Goal: Information Seeking & Learning: Understand process/instructions

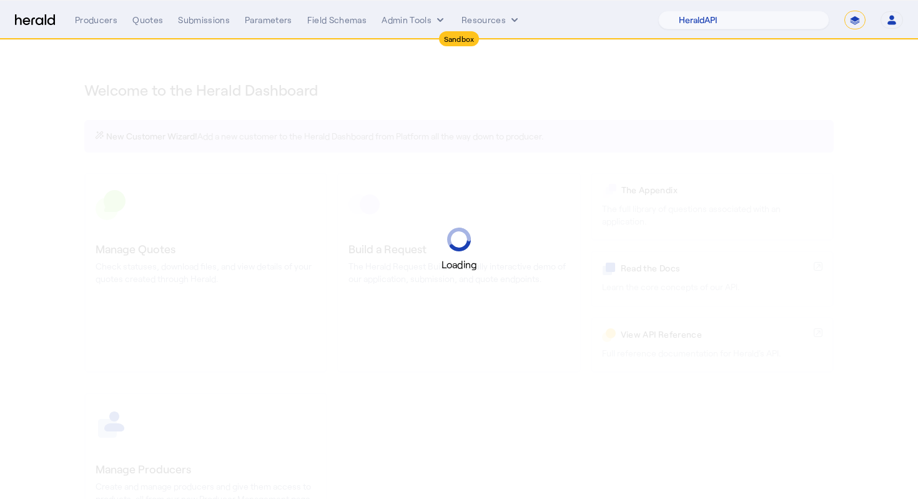
select select "pfm_2v8p_herald_api"
select select "*******"
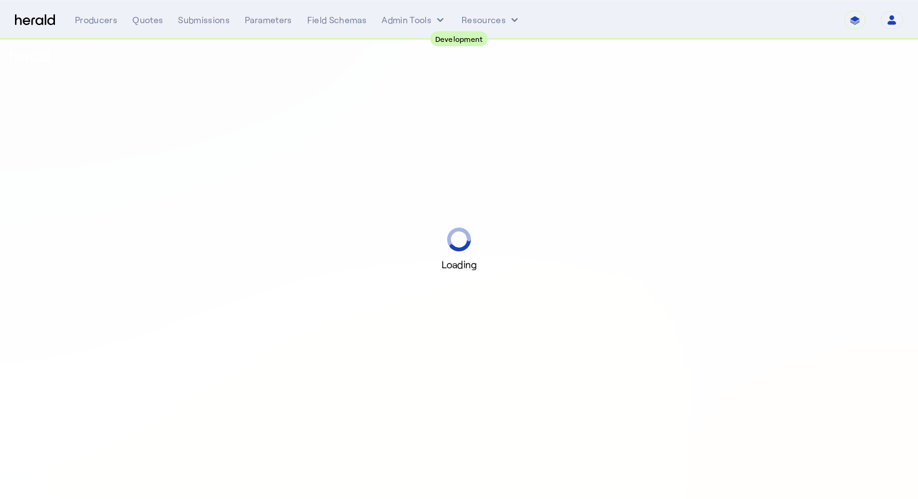
select select "pfm_2v8p_herald_api"
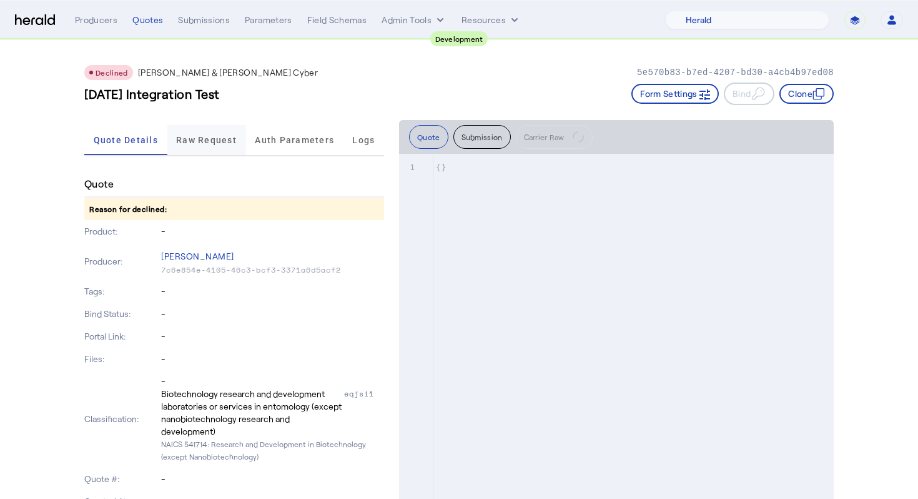
click at [221, 141] on span "Raw Request" at bounding box center [206, 140] width 61 height 9
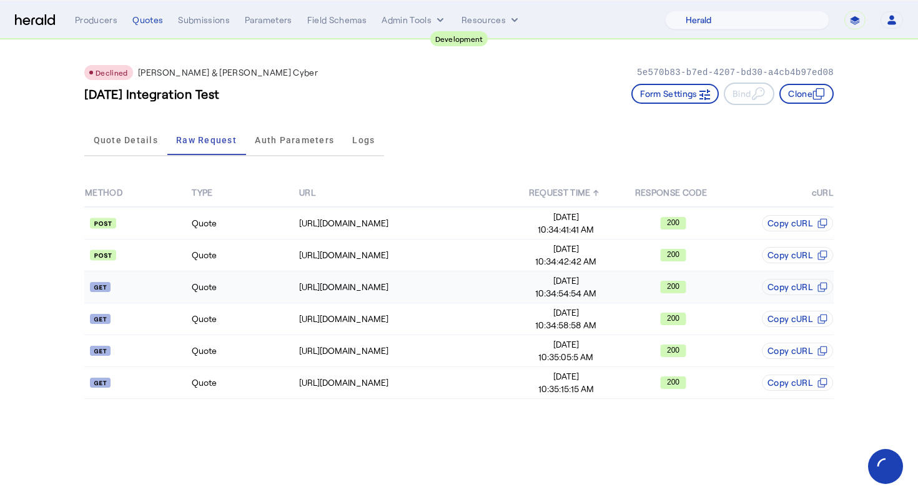
click at [267, 285] on td "Quote" at bounding box center [244, 287] width 107 height 32
click at [517, 389] on span "10:35:15:15 AM" at bounding box center [567, 388] width 106 height 12
click at [125, 147] on span "Quote Details" at bounding box center [126, 140] width 64 height 30
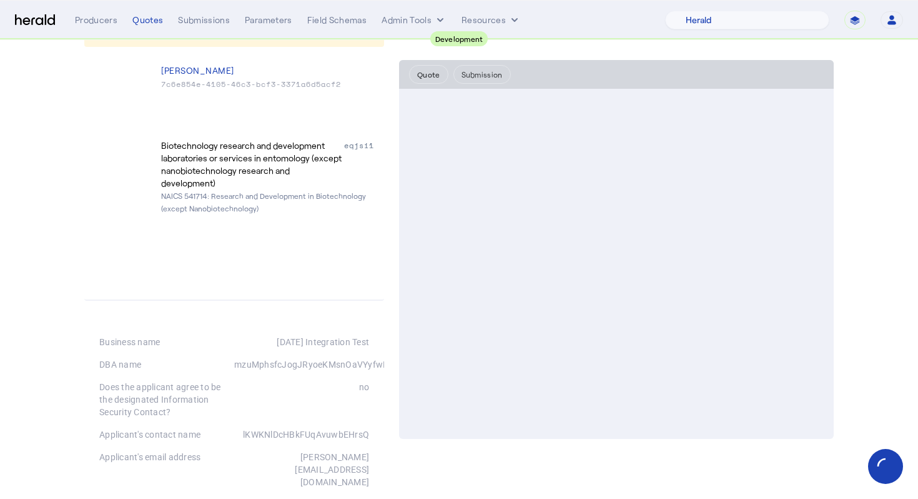
click at [487, 77] on button "Submission" at bounding box center [482, 74] width 57 height 19
click at [428, 72] on button "Quote" at bounding box center [428, 74] width 39 height 19
click at [151, 20] on div "Quotes" at bounding box center [147, 20] width 31 height 12
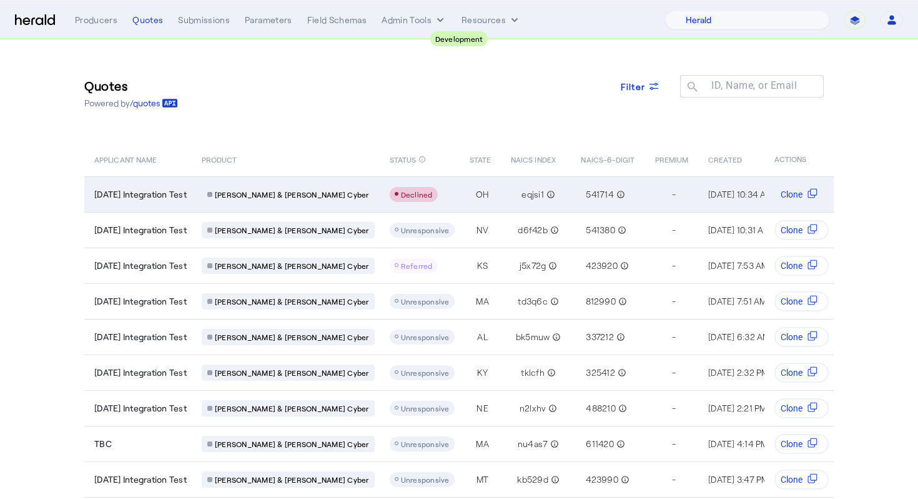
click at [167, 196] on span "[DATE] Integration Test" at bounding box center [140, 194] width 92 height 12
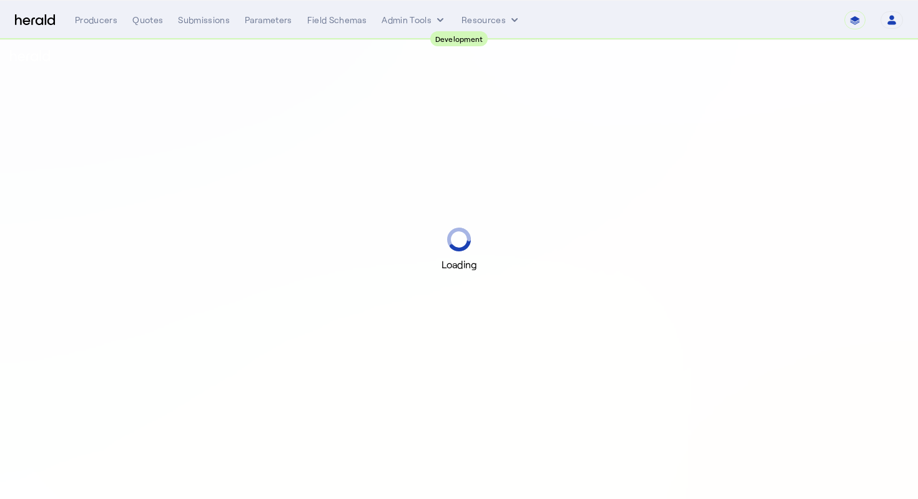
select select "pfm_2v8p_herald_api"
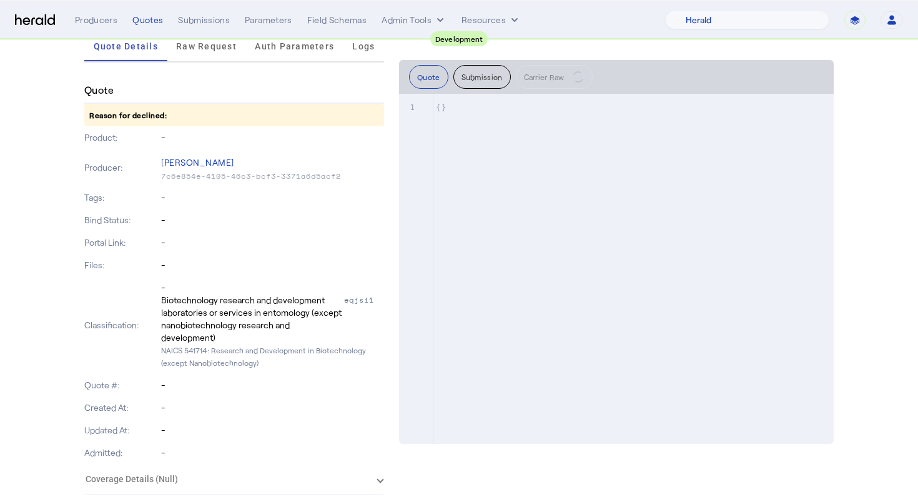
scroll to position [82, 0]
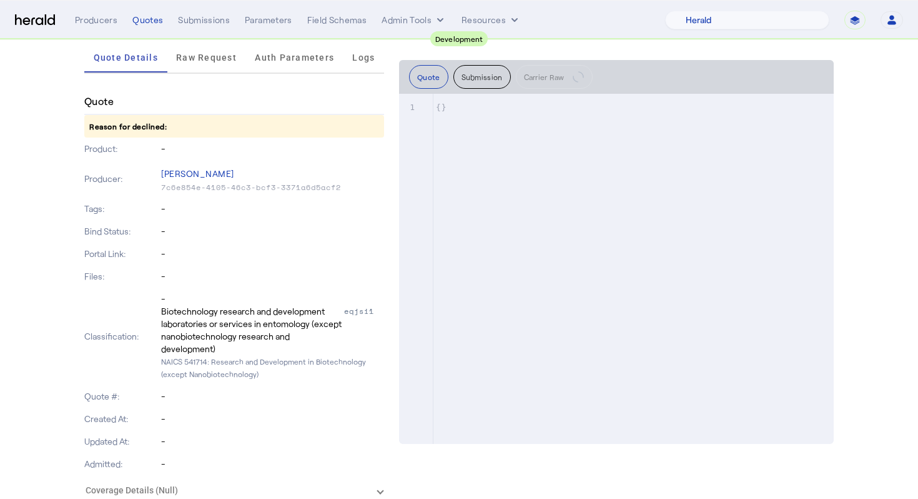
click at [487, 77] on button "Submission" at bounding box center [482, 77] width 57 height 24
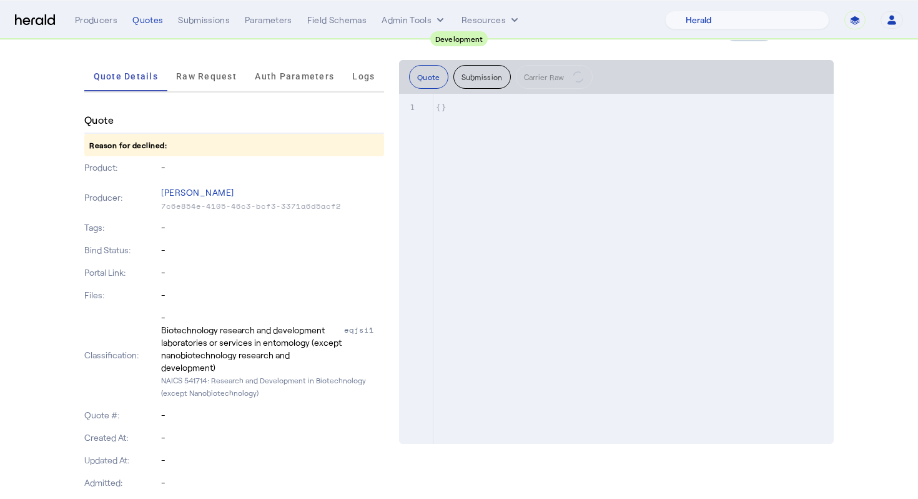
scroll to position [0, 0]
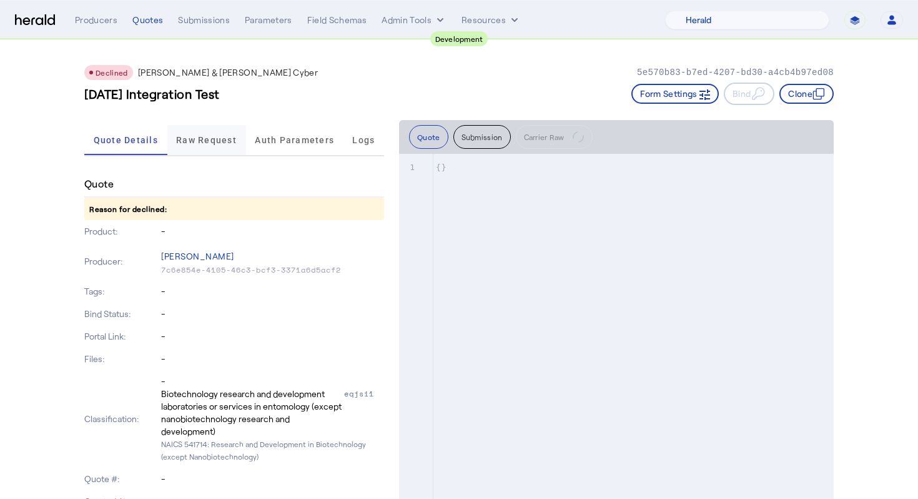
click at [177, 151] on span "Raw Request" at bounding box center [206, 140] width 61 height 30
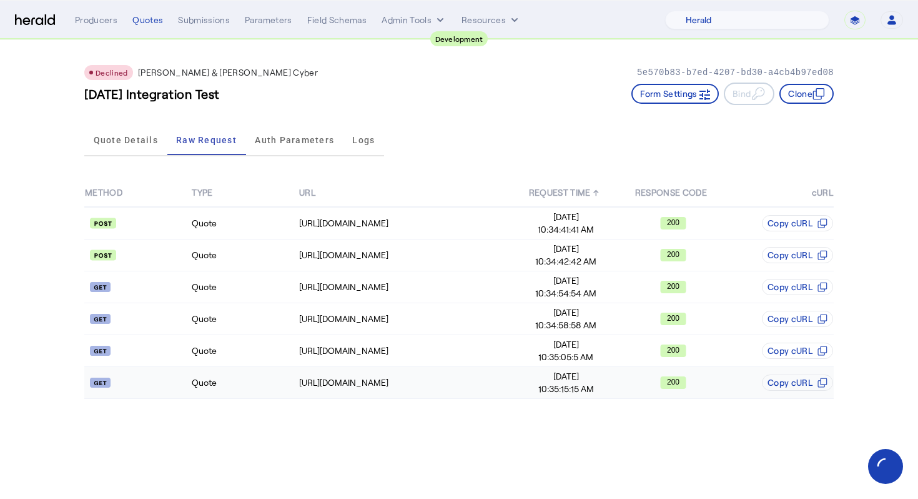
click at [251, 385] on td "Quote" at bounding box center [244, 383] width 107 height 32
click at [396, 234] on td "[URL][DOMAIN_NAME]" at bounding box center [406, 223] width 214 height 32
click at [380, 260] on div "[URL][DOMAIN_NAME]" at bounding box center [405, 255] width 213 height 12
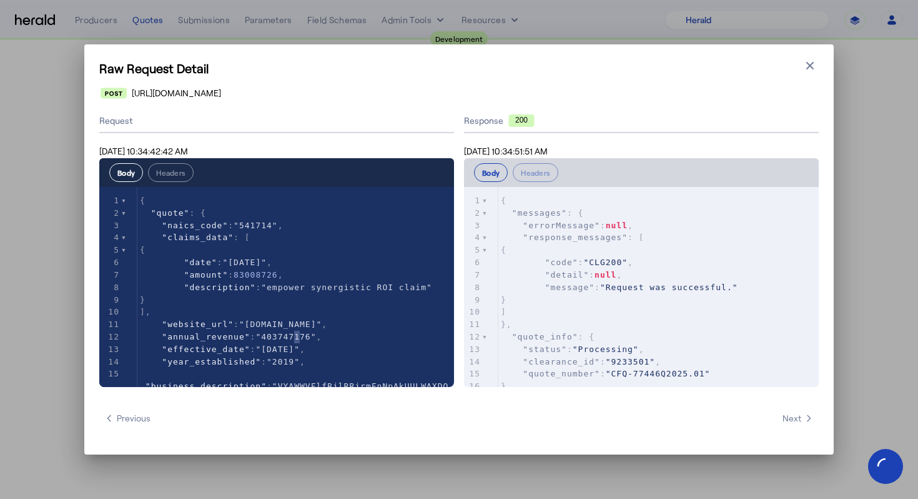
type textarea "***"
type textarea "*********"
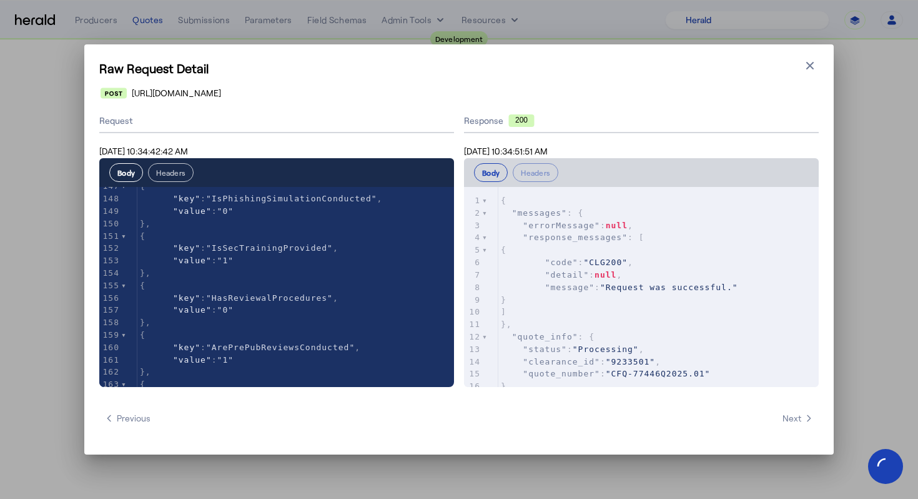
click at [167, 173] on button "Headers" at bounding box center [171, 172] width 46 height 19
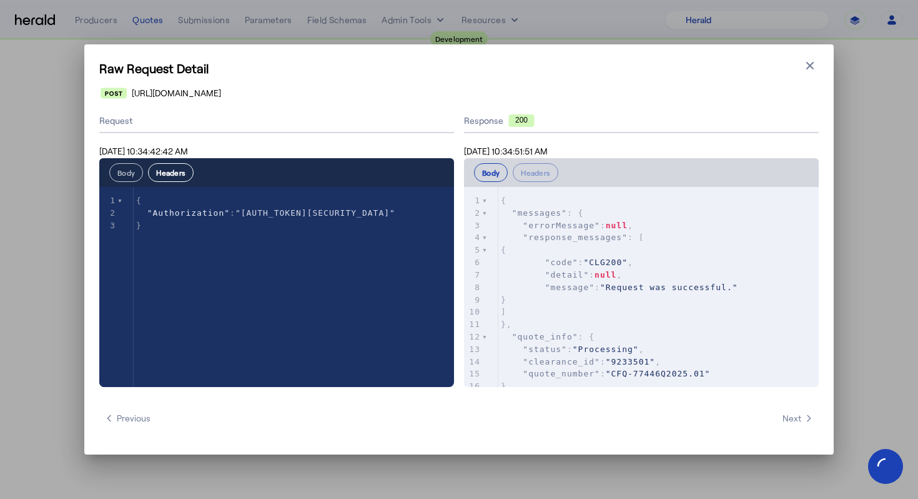
click at [117, 172] on button "Body" at bounding box center [126, 172] width 34 height 19
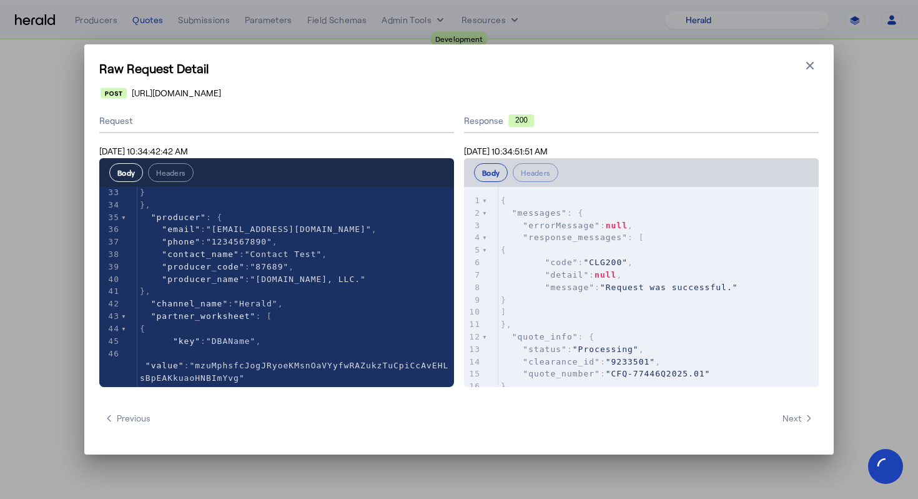
scroll to position [425, 0]
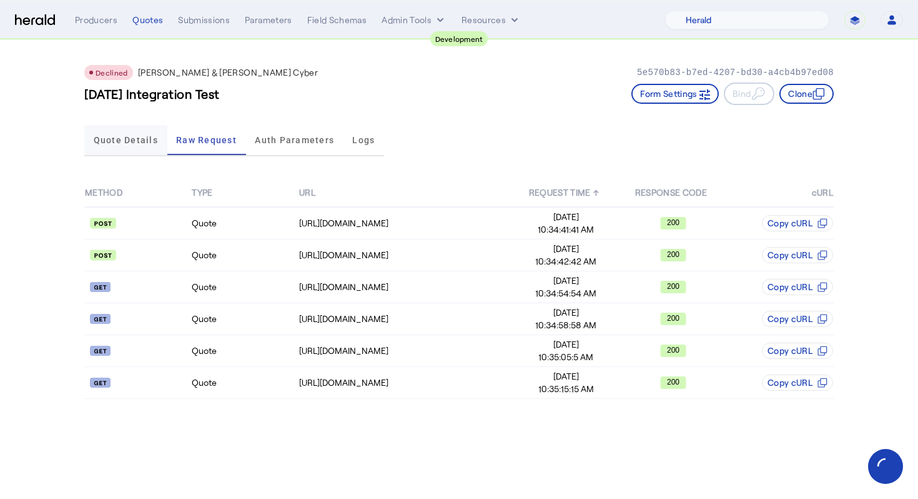
click at [141, 142] on span "Quote Details" at bounding box center [126, 140] width 64 height 9
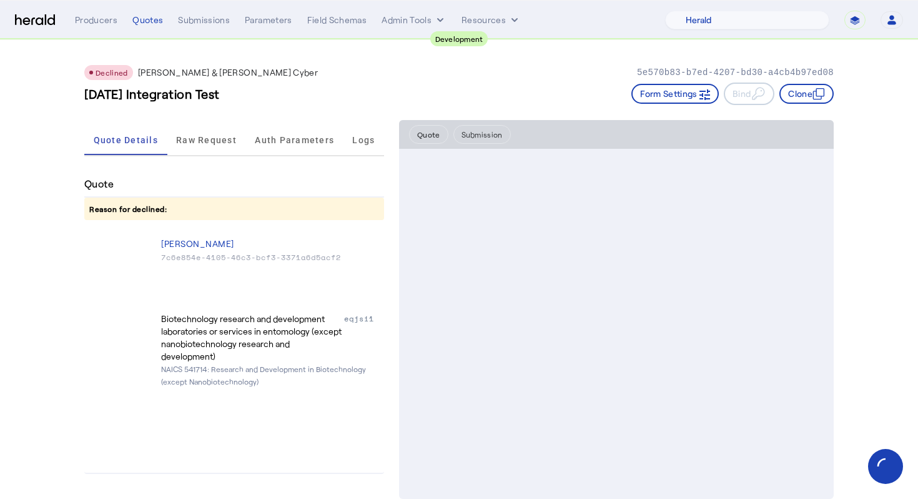
drag, startPoint x: 634, startPoint y: 69, endPoint x: 870, endPoint y: 68, distance: 236.2
copy p "5e570b83-b7ed-4207-bd30-a4cb4b97ed08"
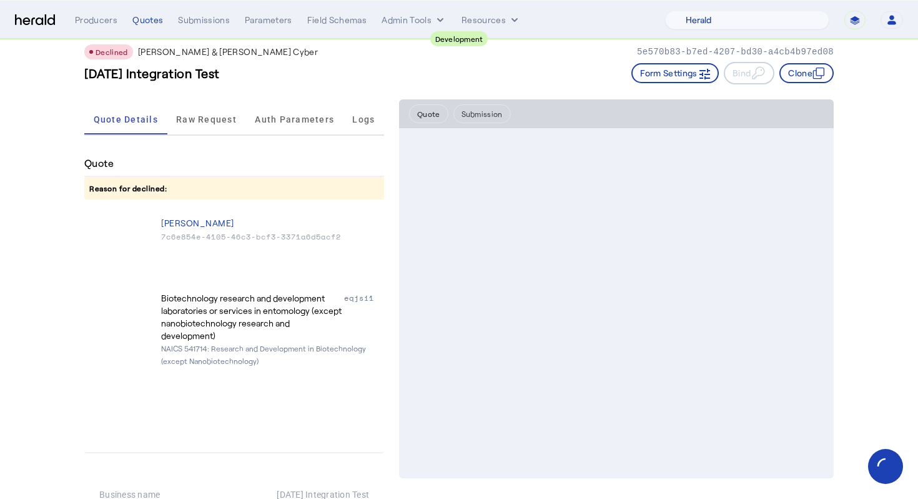
scroll to position [0, 0]
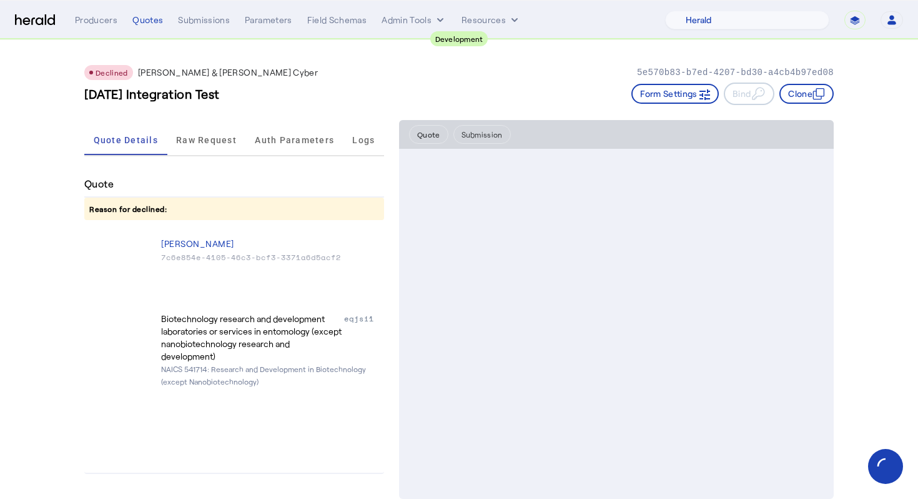
click at [321, 87] on div "2025-09-22 Integration Test Form Settings Bind Clone" at bounding box center [459, 93] width 750 height 22
click at [474, 152] on herald-code-block at bounding box center [616, 324] width 435 height 350
click at [484, 134] on button "Submission" at bounding box center [482, 134] width 57 height 19
click at [442, 135] on button "Quote" at bounding box center [428, 134] width 39 height 19
click at [214, 151] on span "Raw Request" at bounding box center [206, 140] width 61 height 30
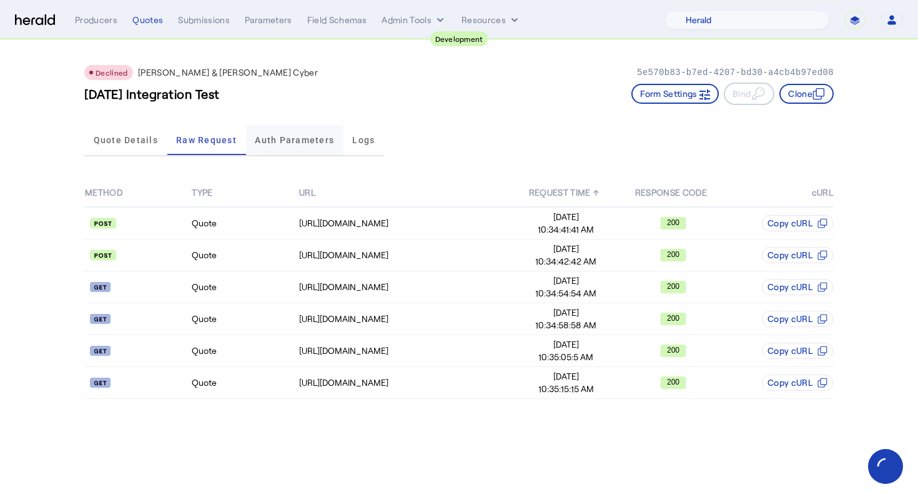
click at [262, 144] on span "Auth Parameters" at bounding box center [294, 140] width 79 height 9
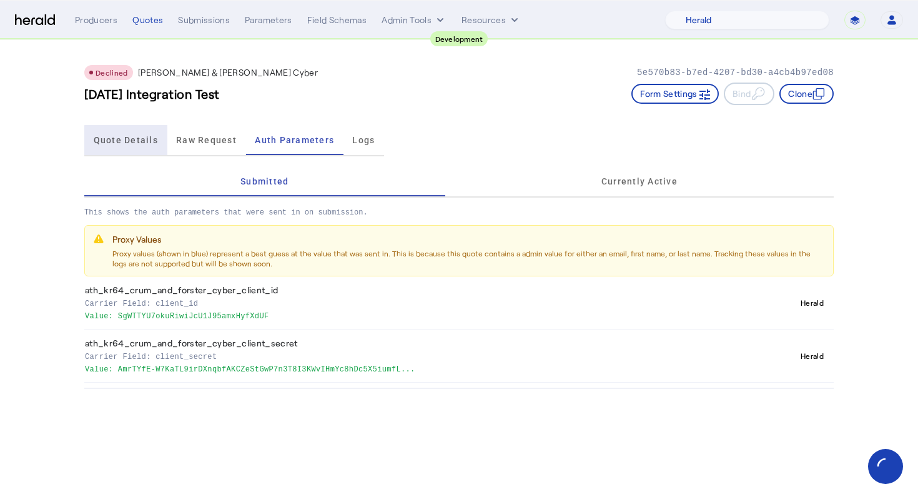
click at [144, 141] on span "Quote Details" at bounding box center [126, 140] width 64 height 9
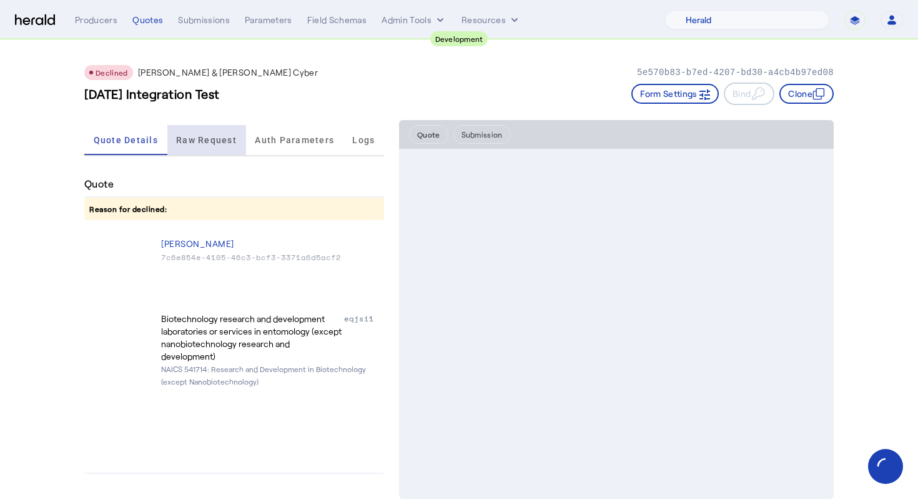
click at [216, 137] on span "Raw Request" at bounding box center [206, 140] width 61 height 9
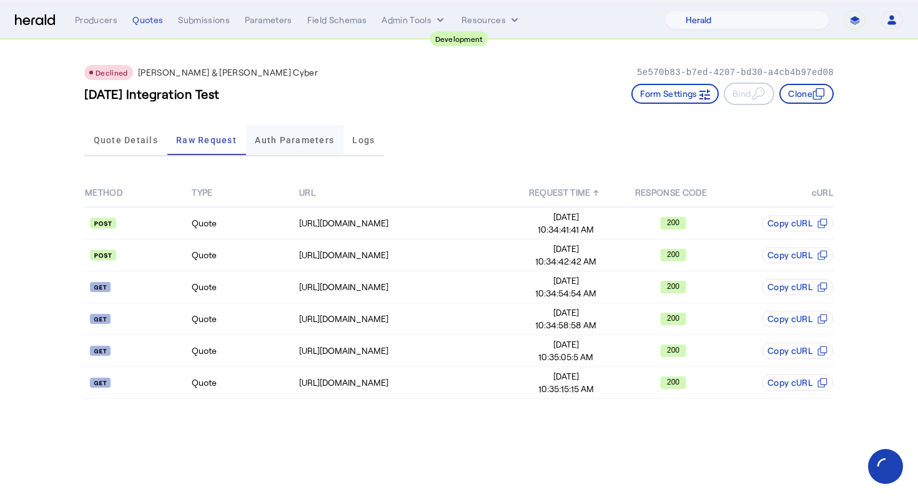
click at [273, 136] on span "Auth Parameters" at bounding box center [294, 140] width 79 height 9
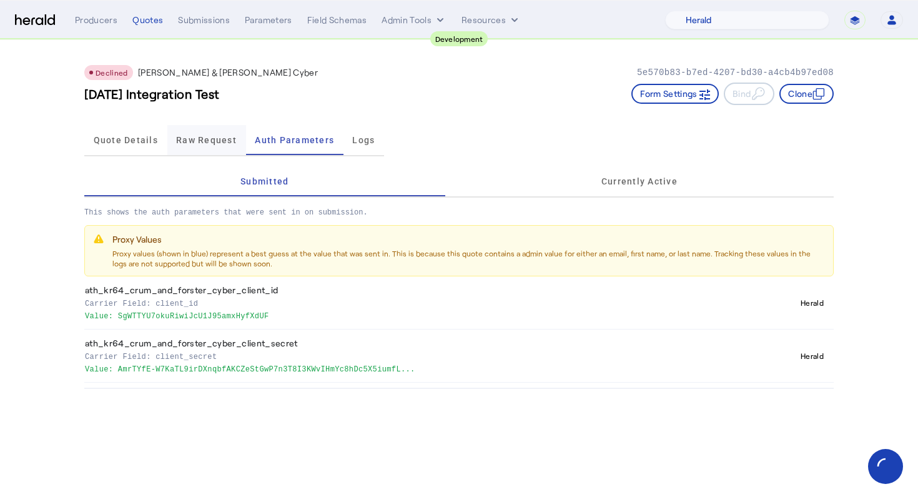
click at [216, 147] on span "Raw Request" at bounding box center [206, 140] width 61 height 30
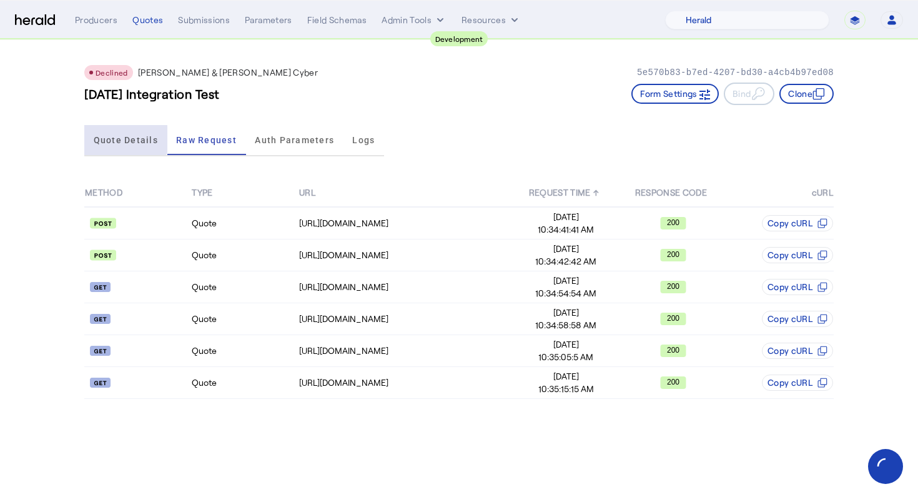
click at [122, 139] on span "Quote Details" at bounding box center [126, 140] width 64 height 9
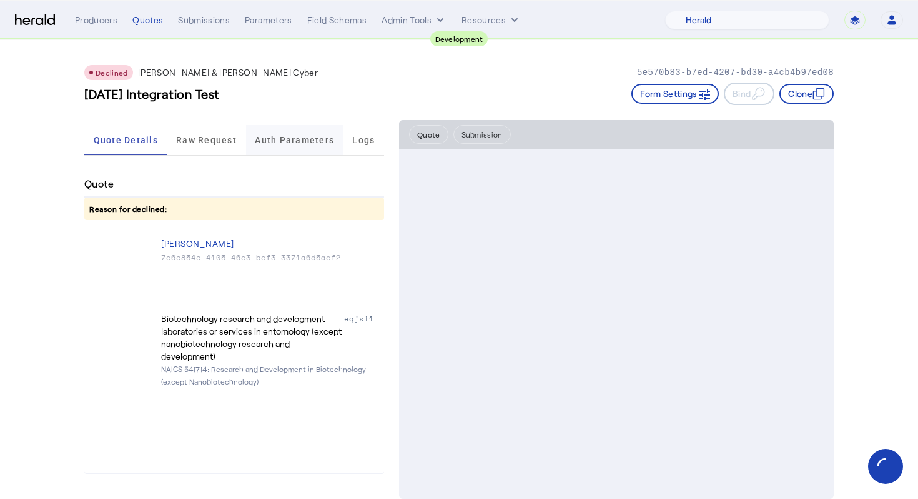
click at [266, 139] on span "Auth Parameters" at bounding box center [294, 140] width 79 height 9
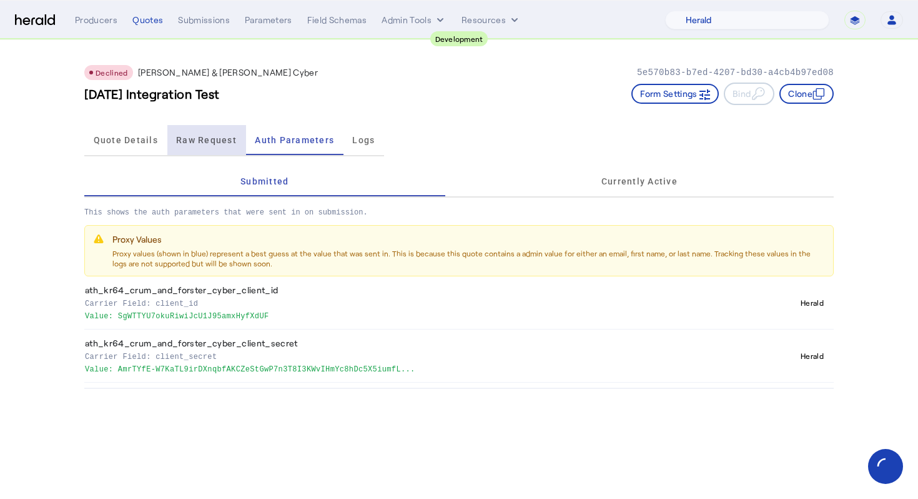
click at [207, 137] on span "Raw Request" at bounding box center [206, 140] width 61 height 9
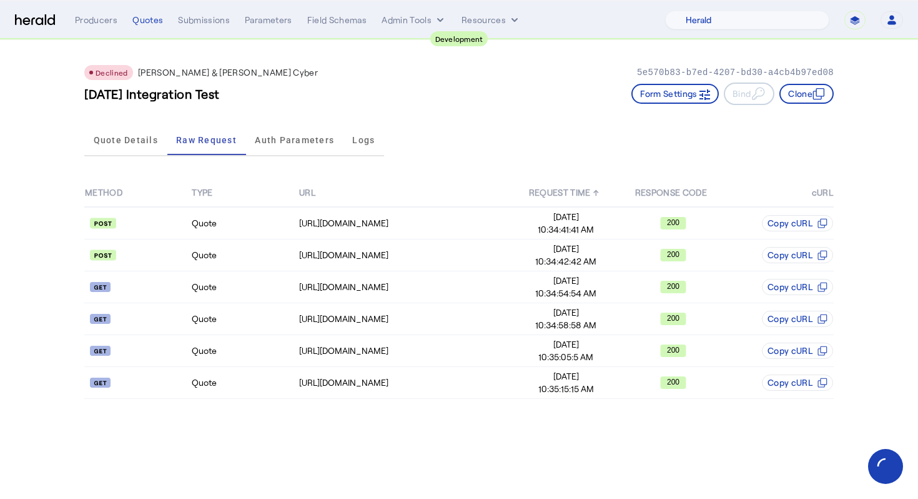
click at [98, 164] on div "METHOD TYPE URL REQUEST TIME ↑ RESPONSE CODE cURL Quote https://cf-connect-api-…" at bounding box center [459, 288] width 750 height 255
click at [101, 151] on span "Quote Details" at bounding box center [126, 140] width 64 height 30
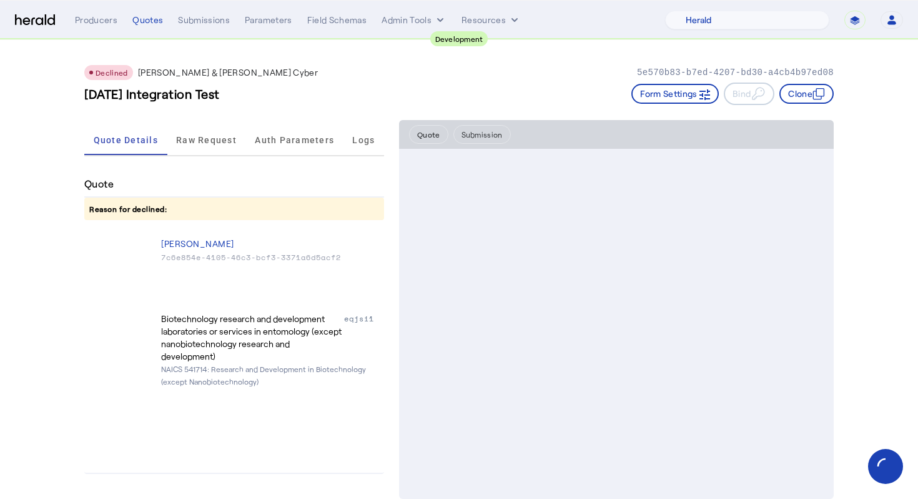
click at [476, 134] on button "Submission" at bounding box center [482, 134] width 57 height 19
click at [150, 19] on div "Quotes" at bounding box center [147, 20] width 31 height 12
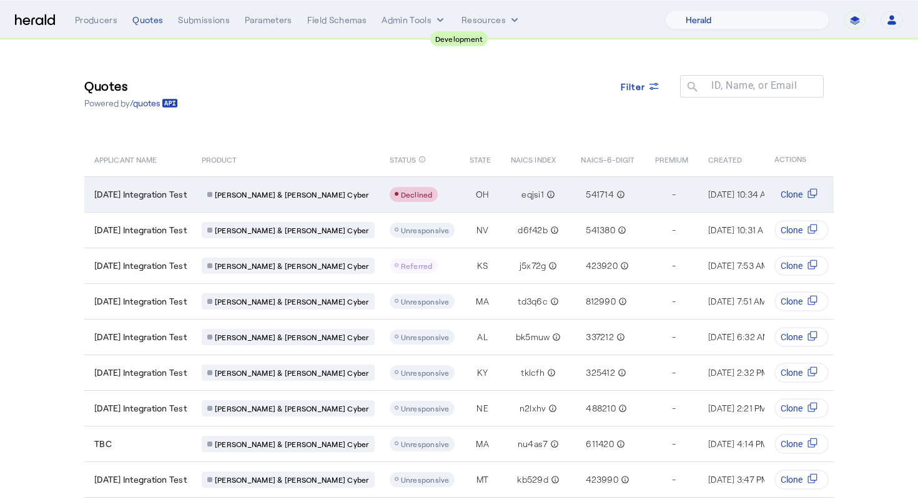
click at [172, 191] on span "[DATE] Integration Test" at bounding box center [140, 194] width 92 height 12
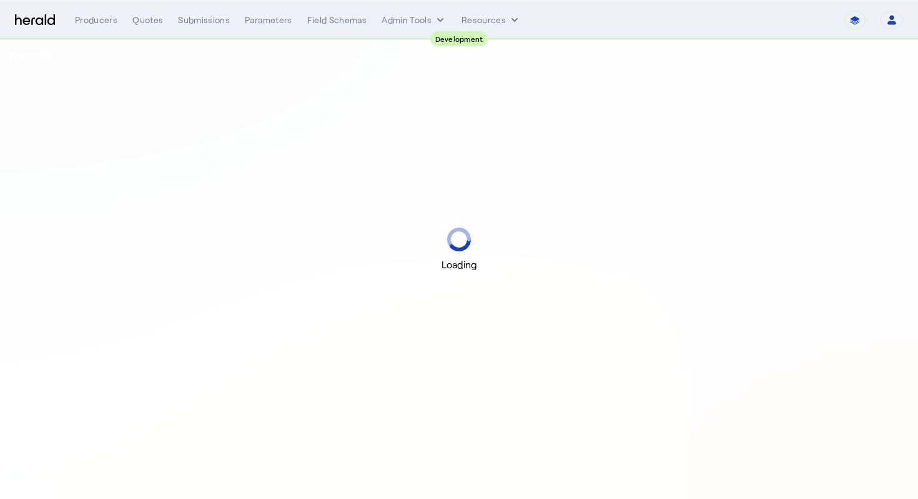
select select "pfm_2v8p_herald_api"
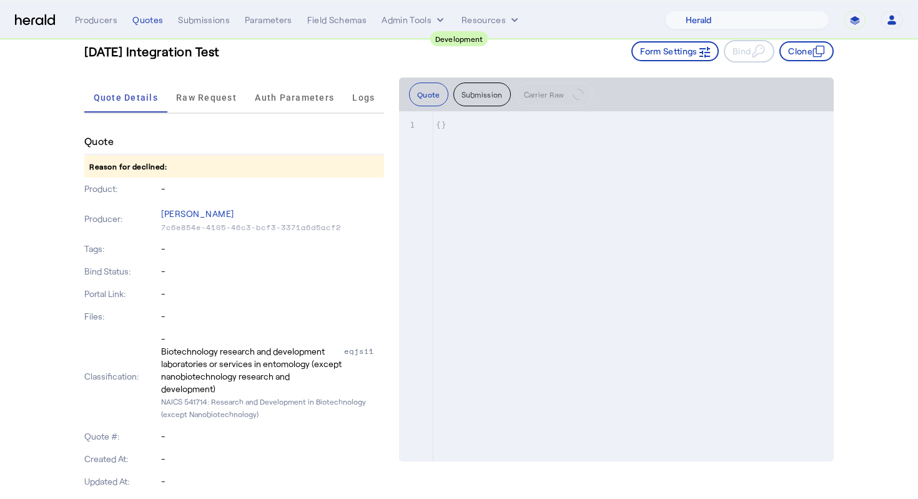
scroll to position [46, 0]
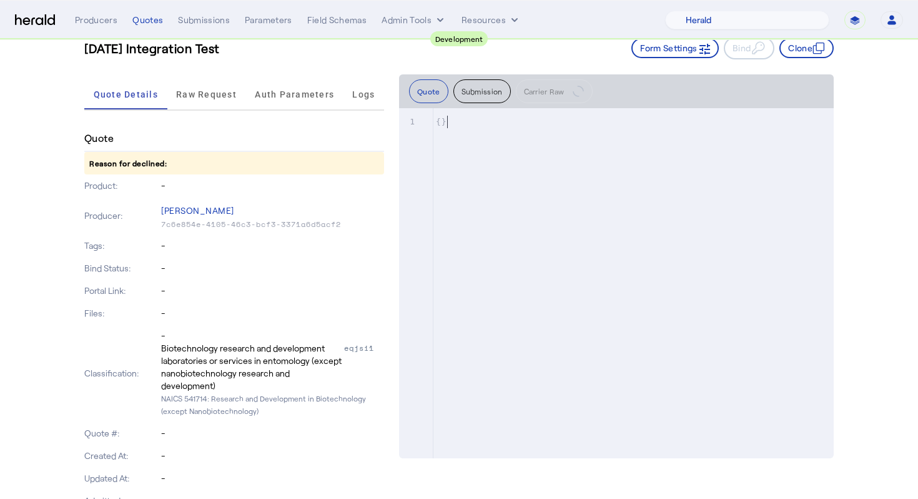
type textarea "**"
drag, startPoint x: 450, startPoint y: 121, endPoint x: 426, endPoint y: 121, distance: 24.4
click at [426, 121] on div "x 1 {}" at bounding box center [632, 298] width 466 height 381
click at [211, 91] on span "Raw Request" at bounding box center [206, 94] width 61 height 9
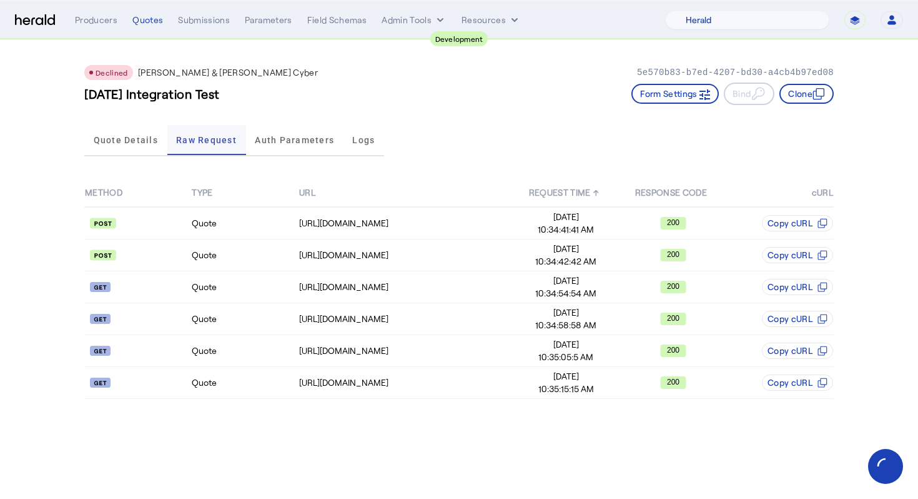
scroll to position [0, 0]
click at [320, 388] on div "https://cf-connect-api-sbox.cfins.com/cybp/v1/quotes/CFQ-77446Q2025.01/9233501" at bounding box center [405, 382] width 213 height 12
click at [147, 146] on span "Quote Details" at bounding box center [126, 140] width 64 height 30
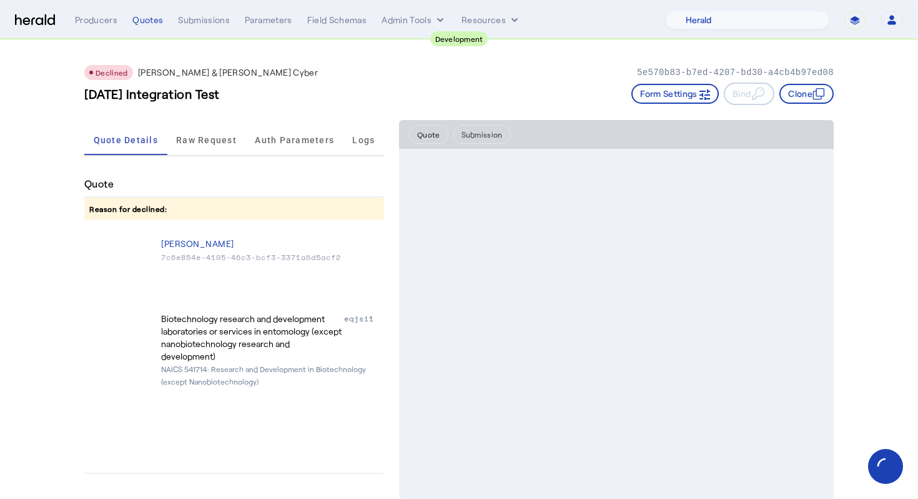
click at [431, 86] on div "2025-09-22 Integration Test Form Settings Bind Clone" at bounding box center [459, 93] width 750 height 22
click at [180, 147] on span "Raw Request" at bounding box center [206, 140] width 61 height 30
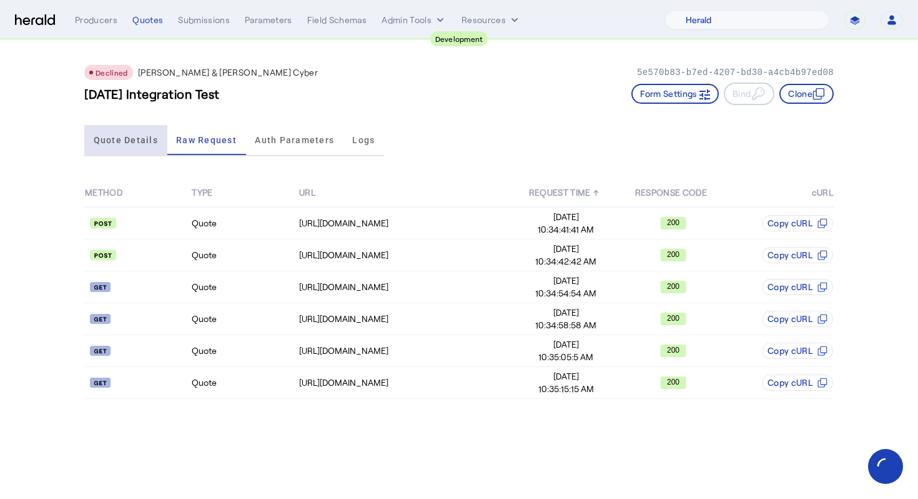
click at [127, 152] on span "Quote Details" at bounding box center [126, 140] width 64 height 30
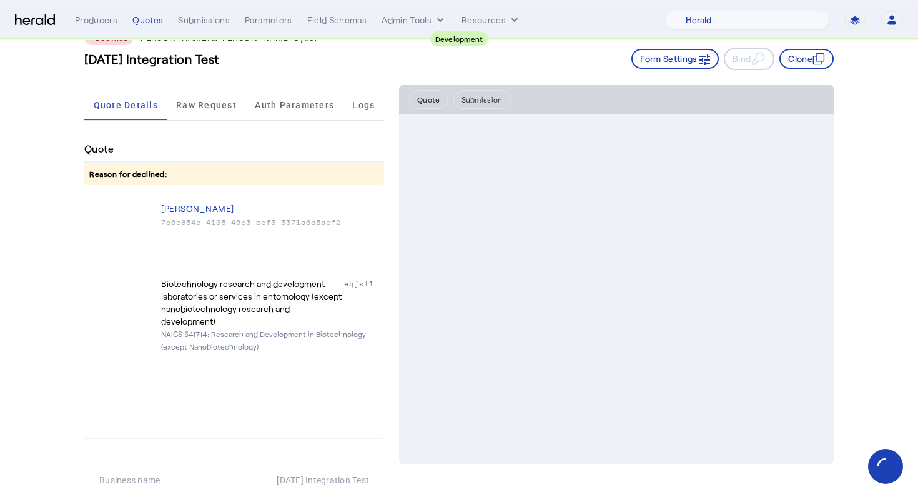
scroll to position [33, 0]
click at [211, 107] on span "Raw Request" at bounding box center [206, 106] width 61 height 9
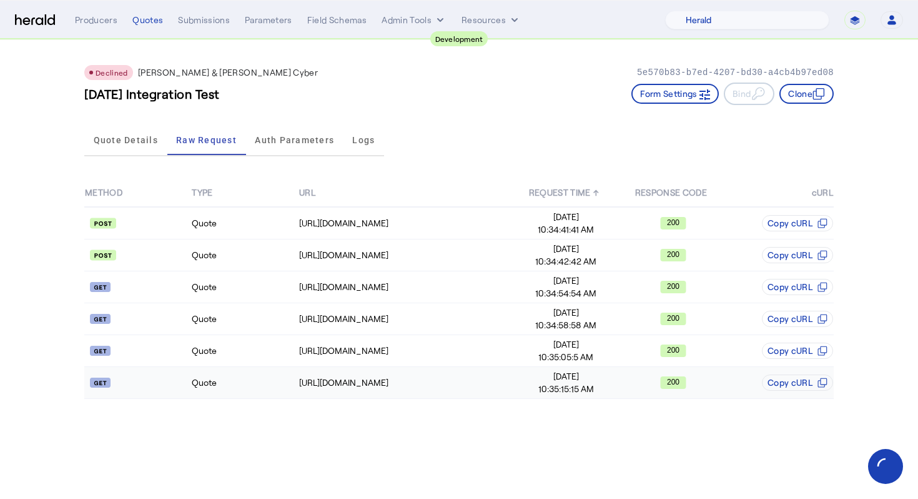
click at [282, 369] on td "Quote" at bounding box center [244, 383] width 107 height 32
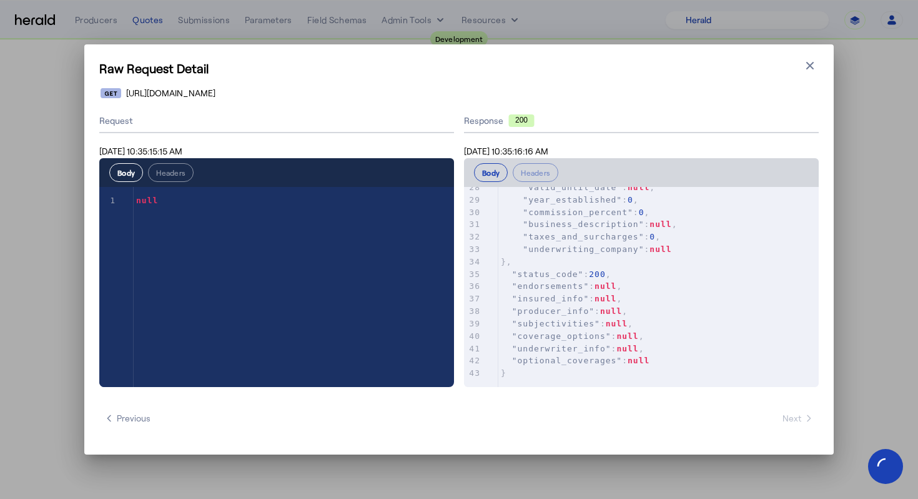
scroll to position [347, 0]
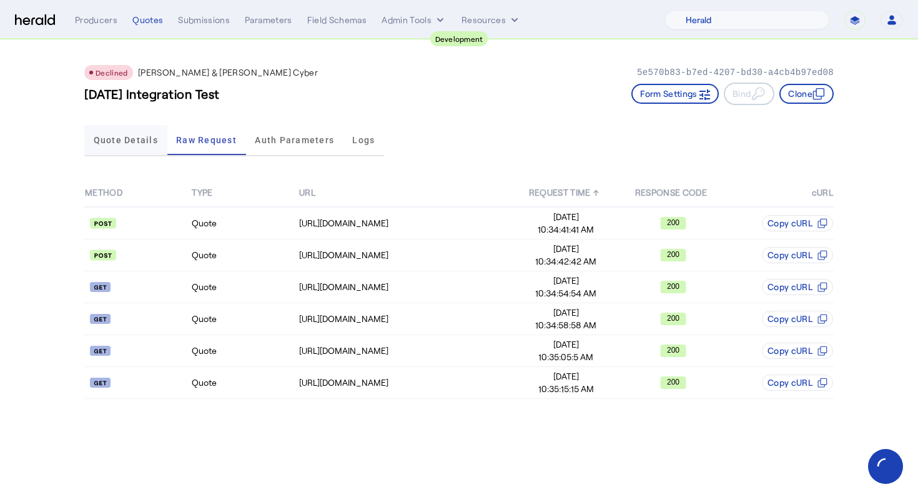
click at [125, 136] on span "Quote Details" at bounding box center [126, 140] width 64 height 9
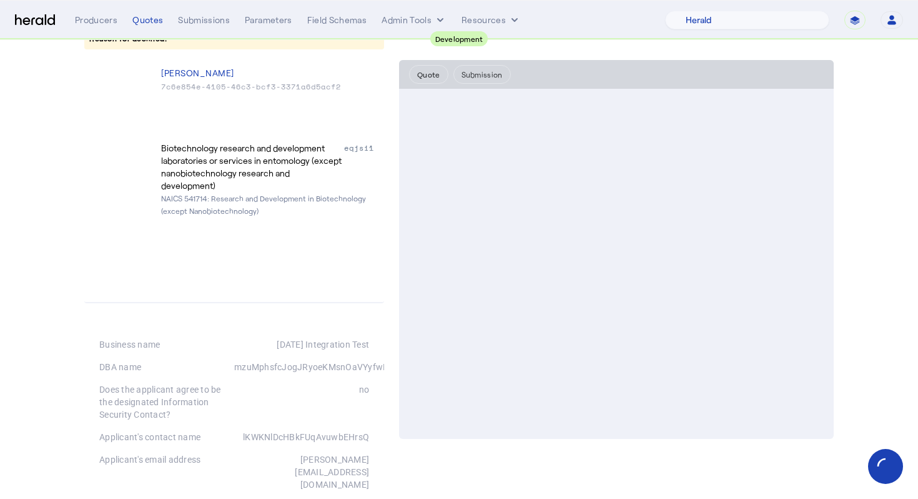
scroll to position [0, 0]
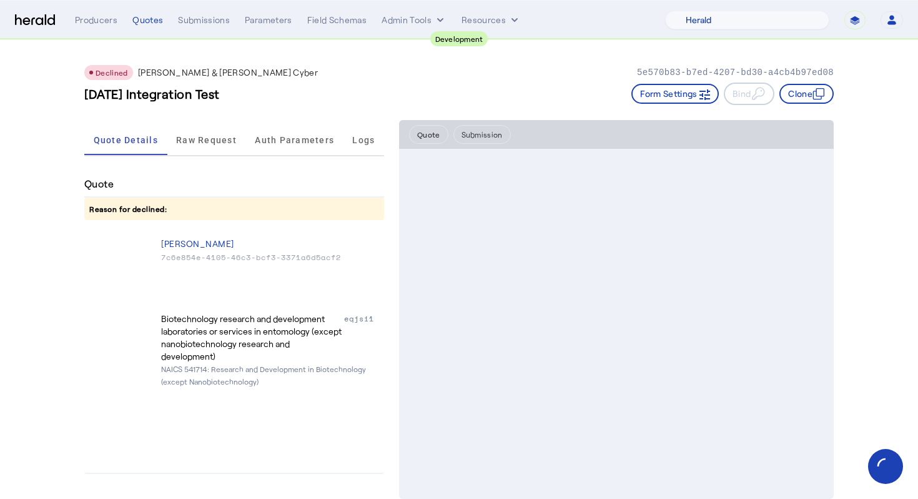
drag, startPoint x: 635, startPoint y: 74, endPoint x: 835, endPoint y: 77, distance: 199.3
copy p "5e570b83-b7ed-4207-bd30-a4cb4b97ed08"
click at [384, 107] on div "Declined Crum & Forster Cyber 5e570b83-b7ed-4207-bd30-a4cb4b97ed08 2025-09-22 I…" at bounding box center [459, 80] width 750 height 80
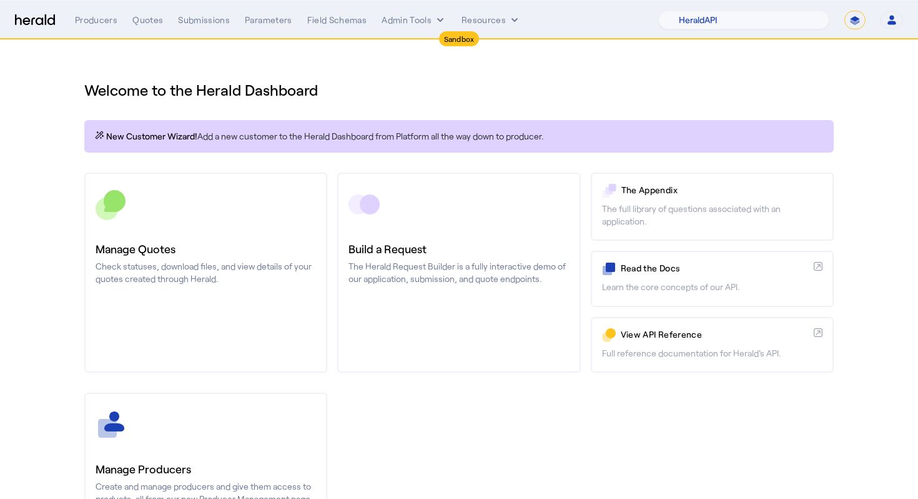
select select "pfm_2v8p_herald_api"
select select "*******"
